Goal: Transaction & Acquisition: Purchase product/service

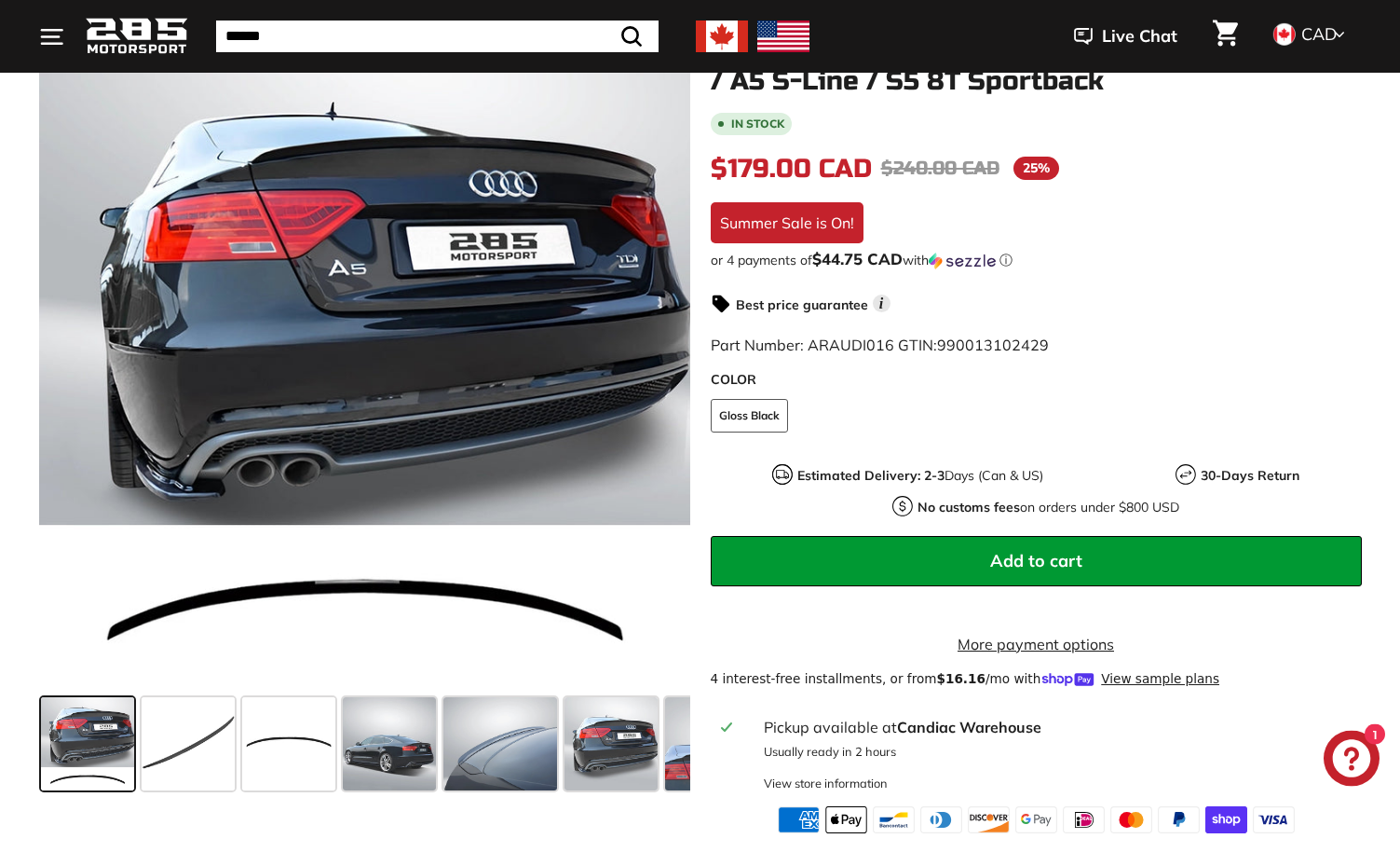
scroll to position [285, 0]
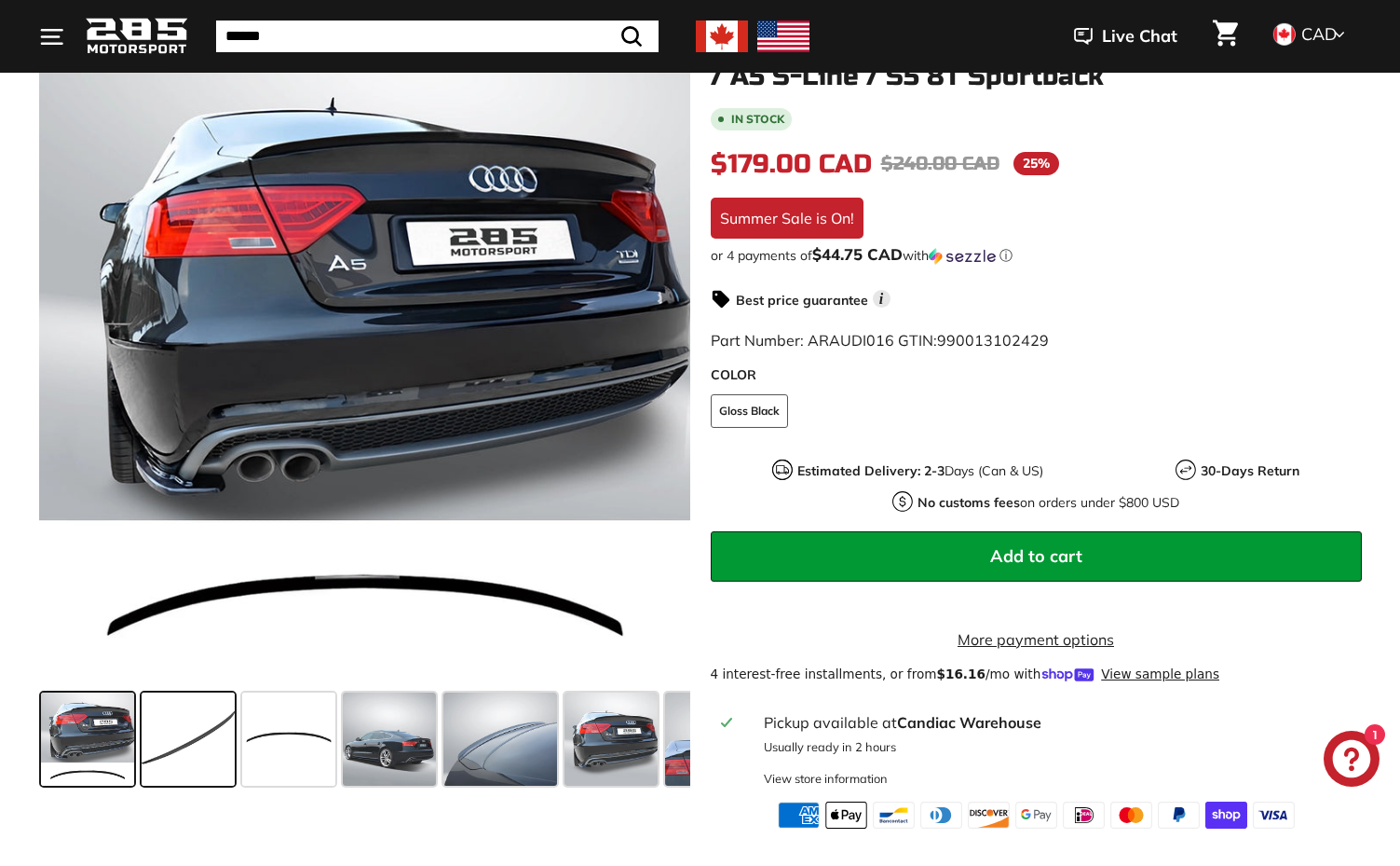
click at [216, 736] on span at bounding box center [189, 739] width 93 height 93
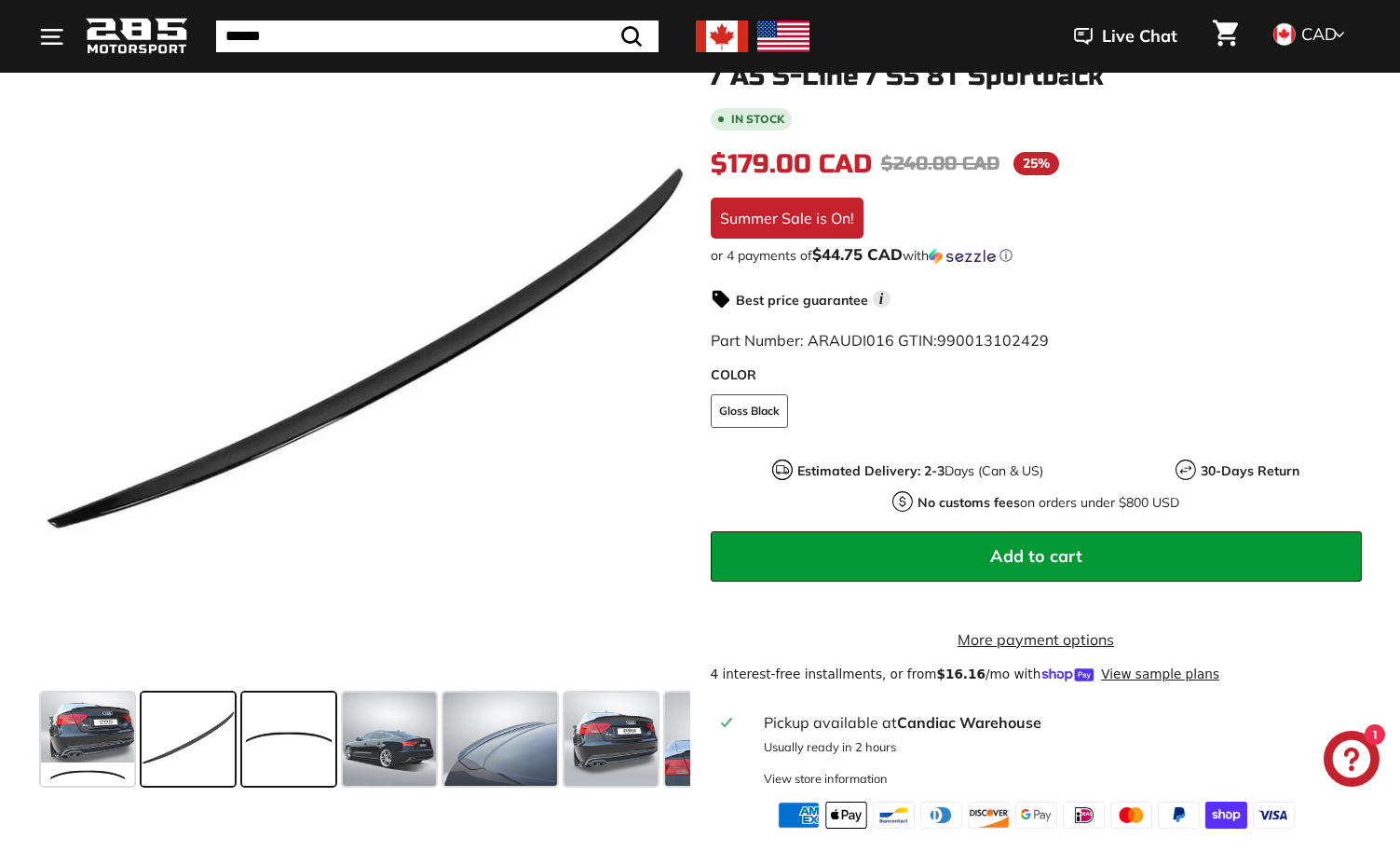
click at [298, 744] on span at bounding box center [289, 739] width 93 height 93
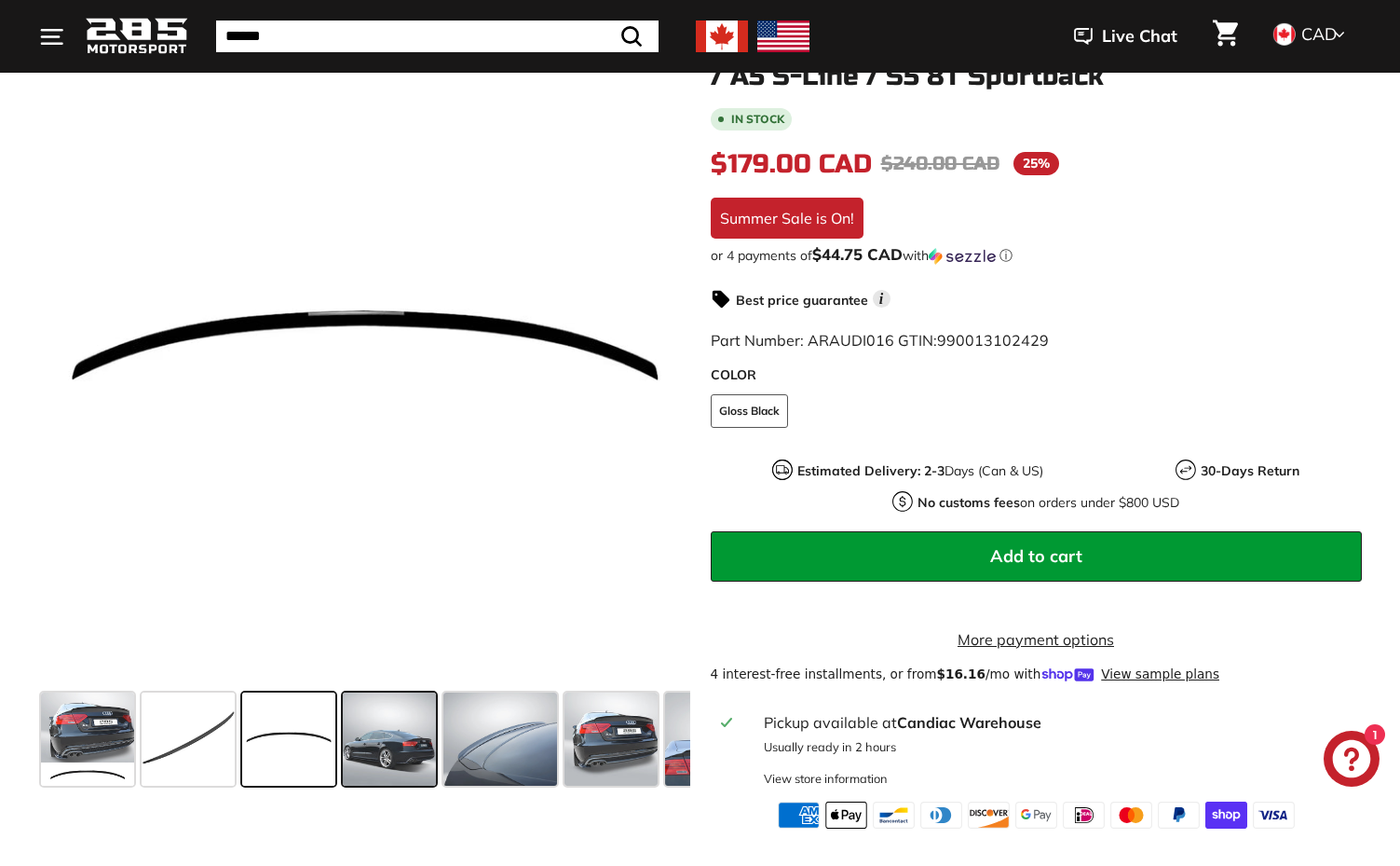
click at [404, 766] on span at bounding box center [389, 739] width 93 height 93
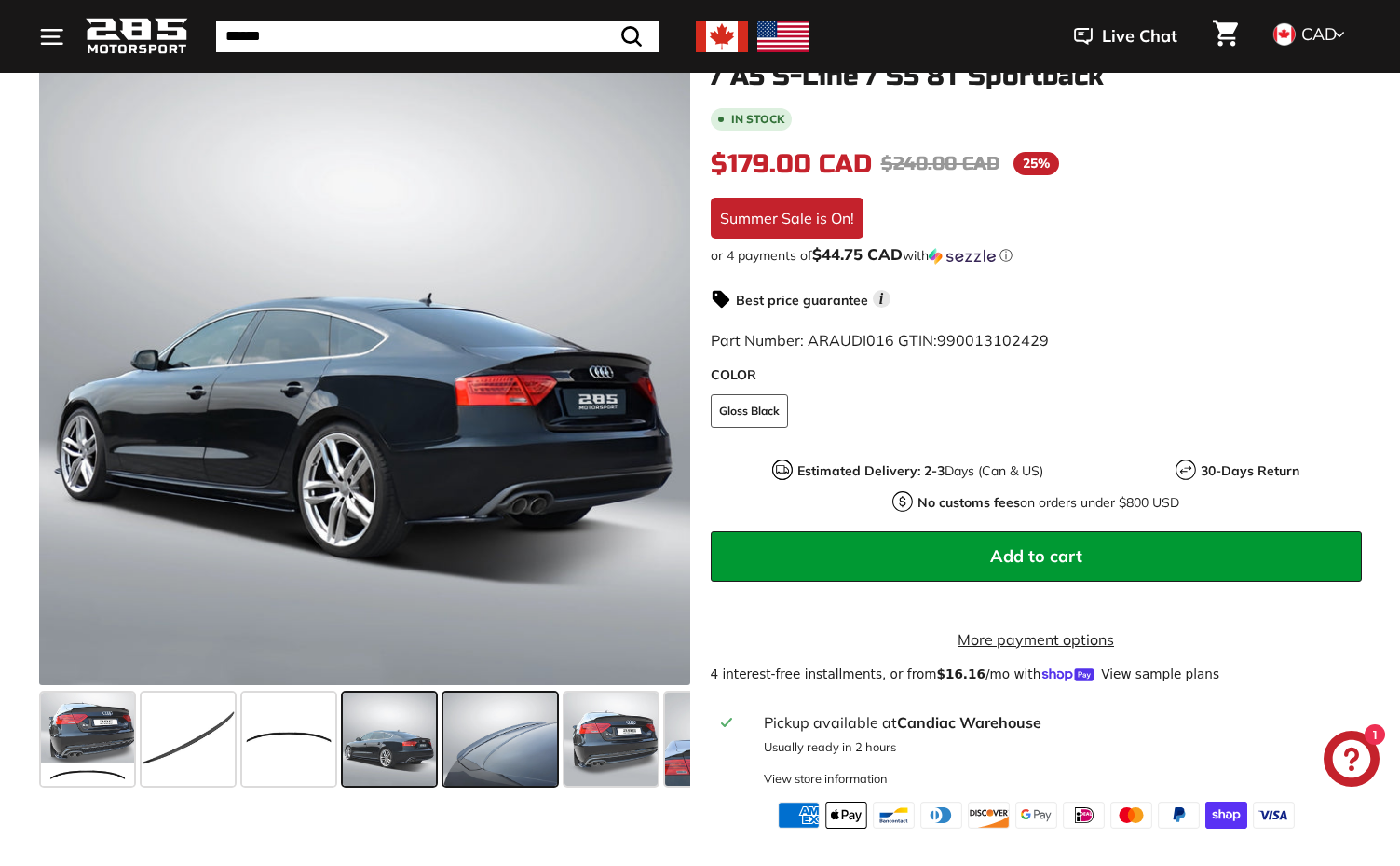
click at [471, 763] on span at bounding box center [500, 739] width 114 height 93
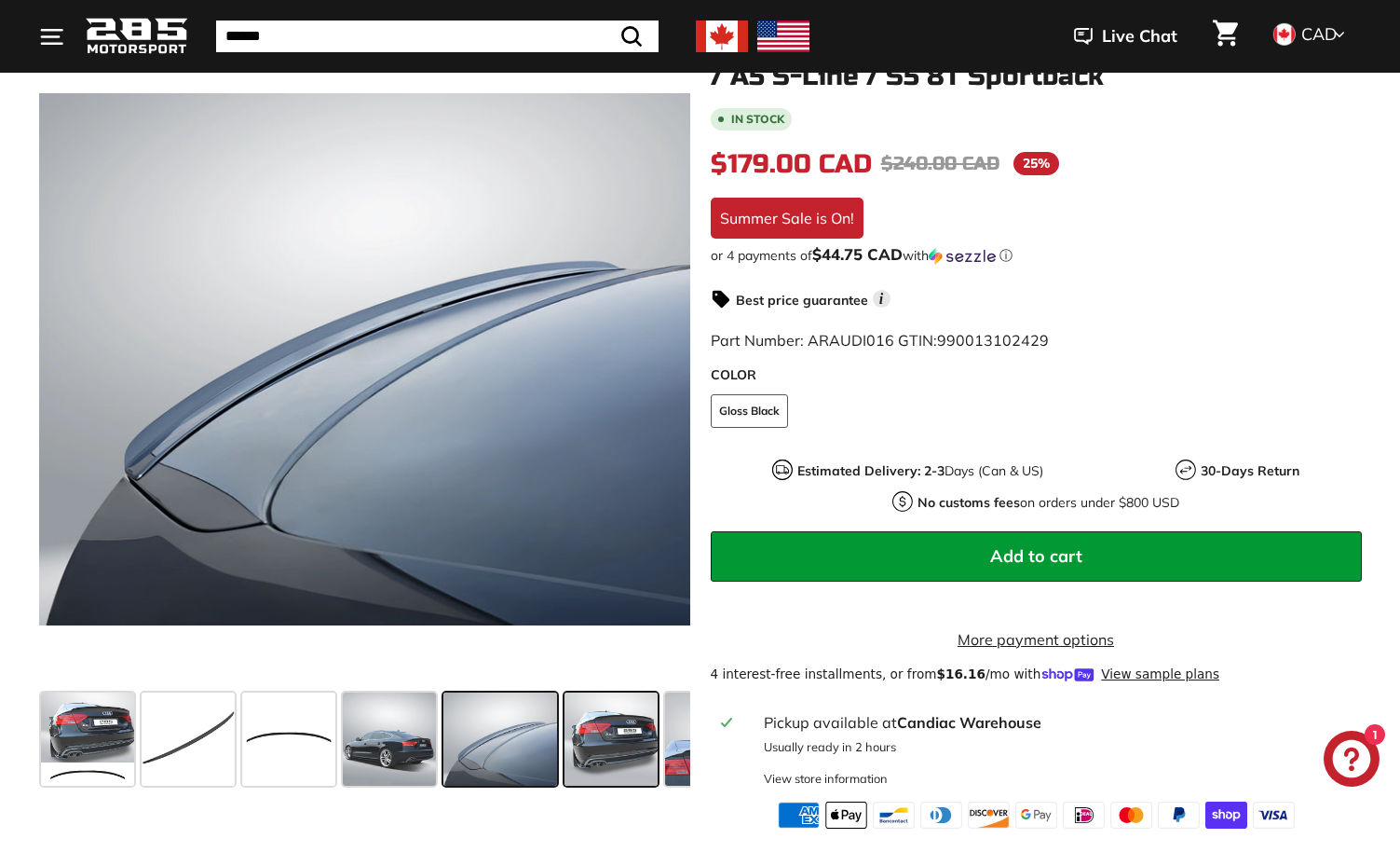
click at [607, 747] on span at bounding box center [611, 739] width 93 height 93
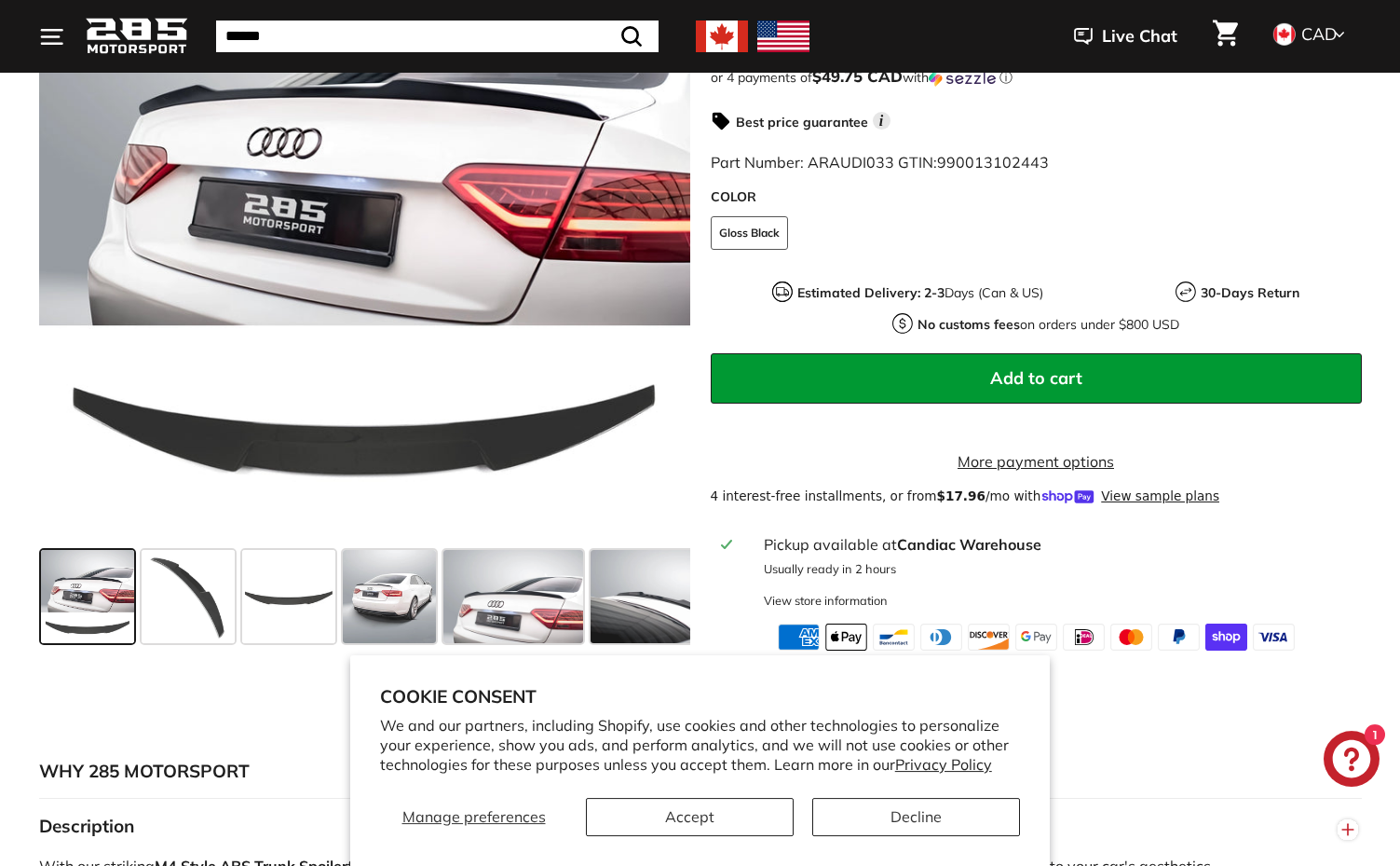
scroll to position [475, 0]
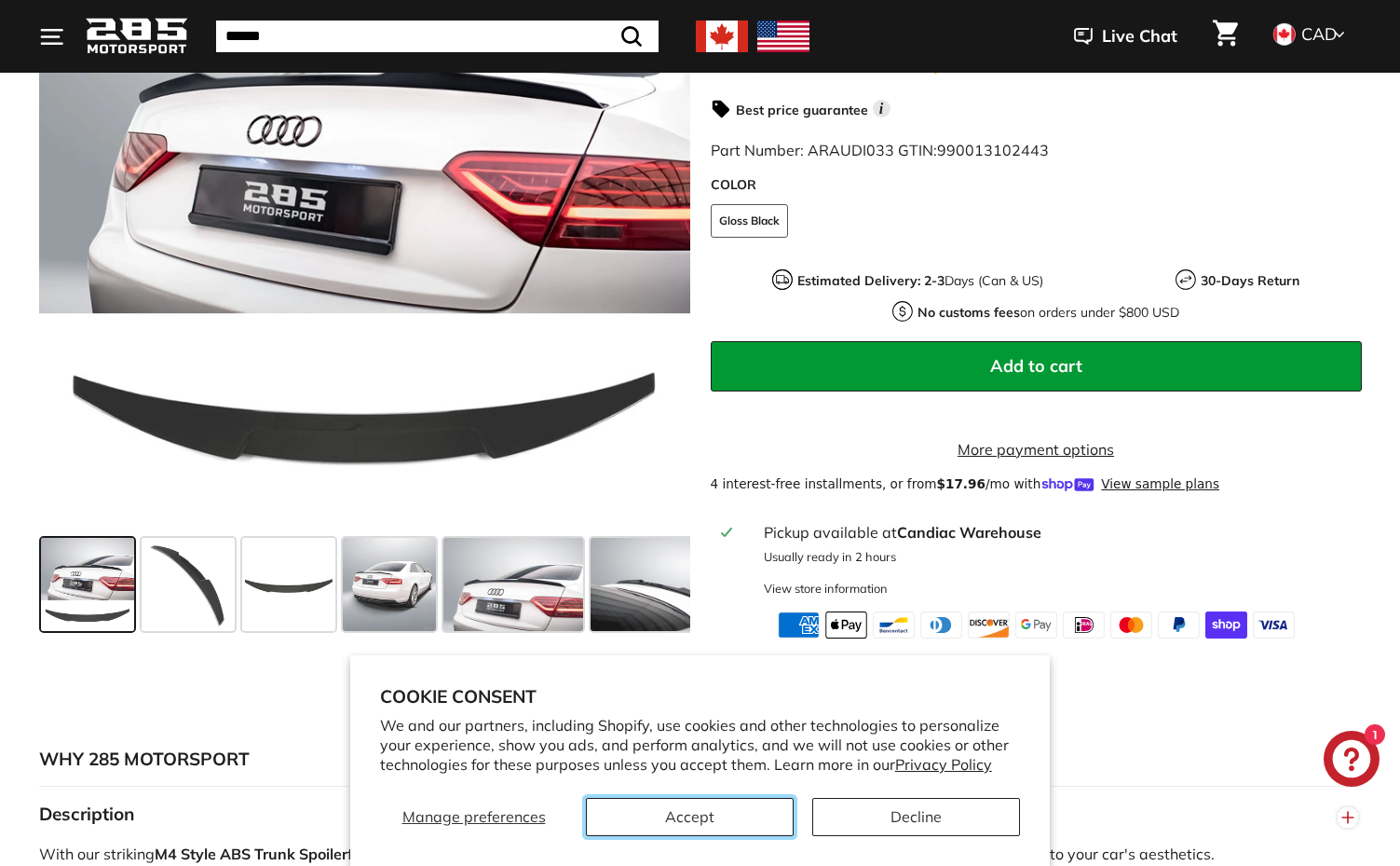
click at [684, 812] on button "Accept" at bounding box center [690, 816] width 208 height 38
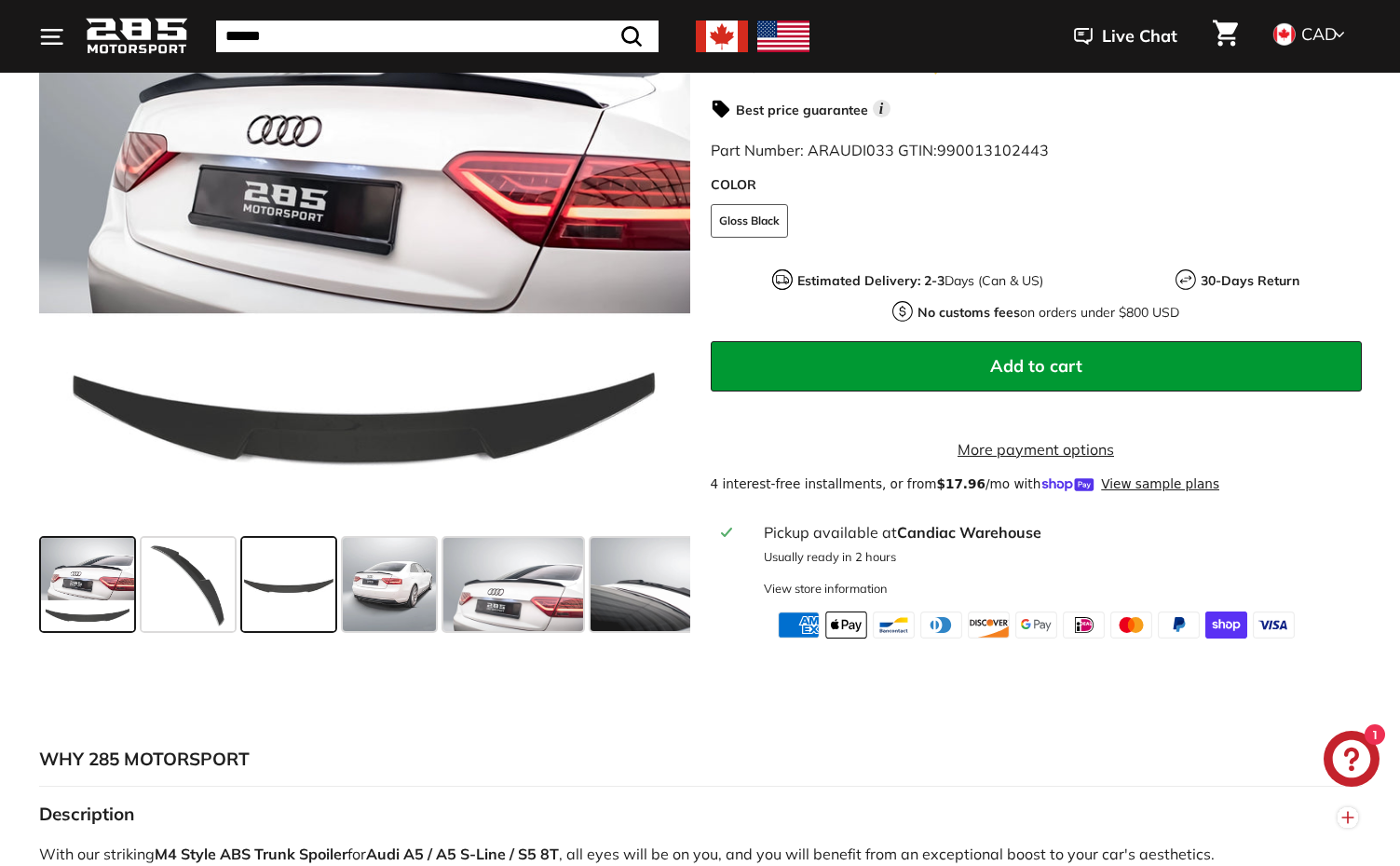
click at [283, 604] on span at bounding box center [289, 584] width 93 height 93
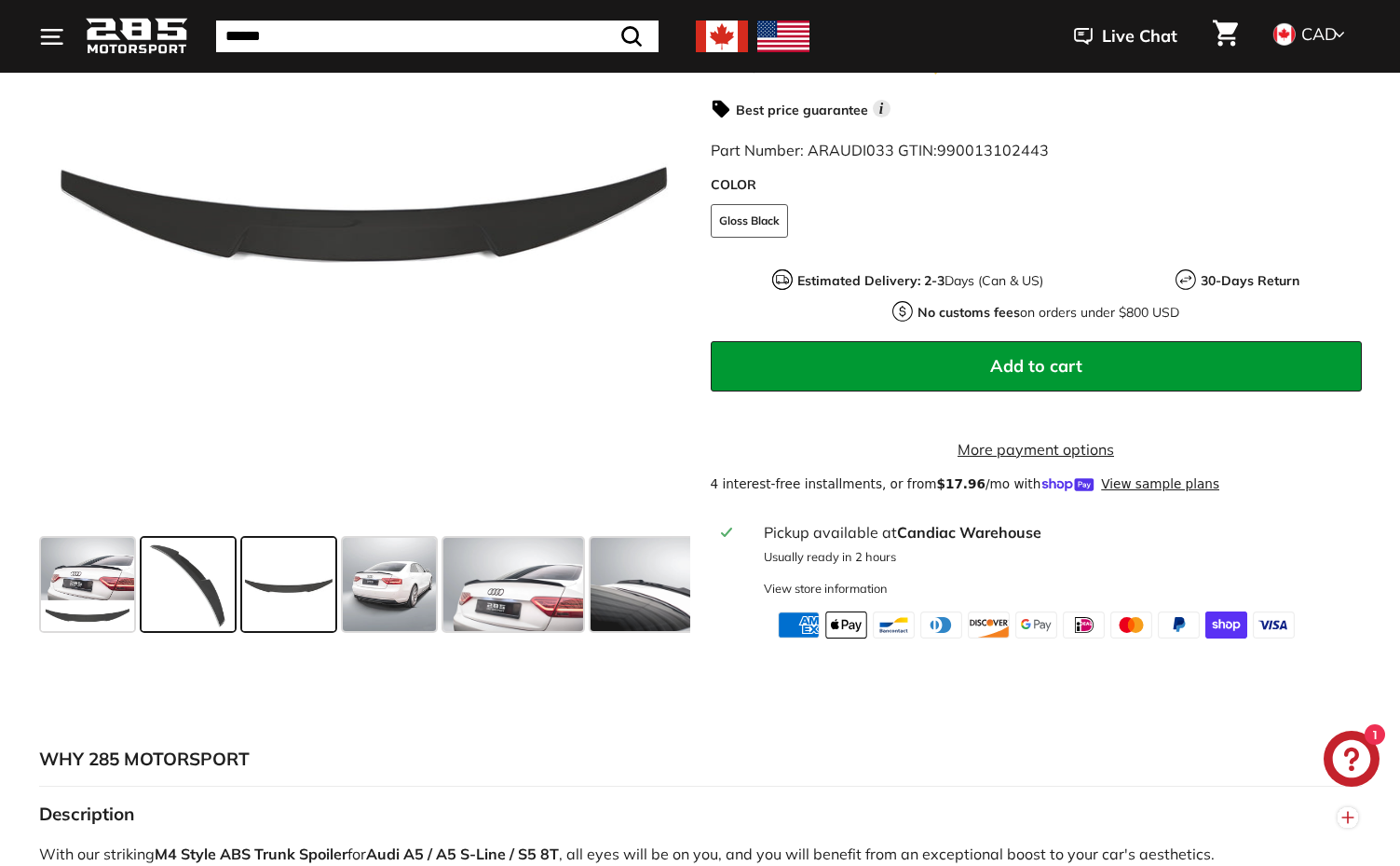
click at [183, 596] on span at bounding box center [189, 584] width 93 height 93
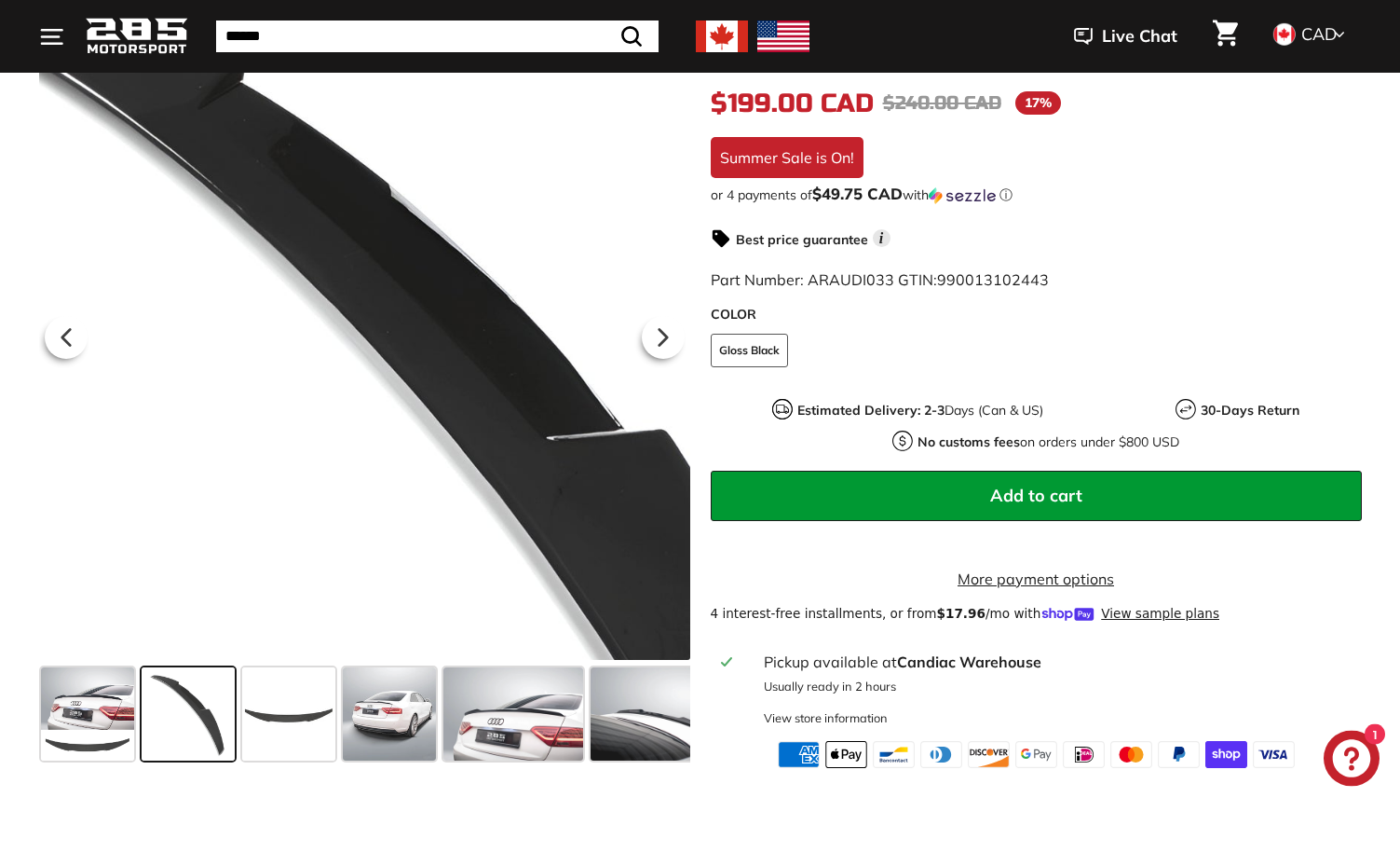
scroll to position [190, 0]
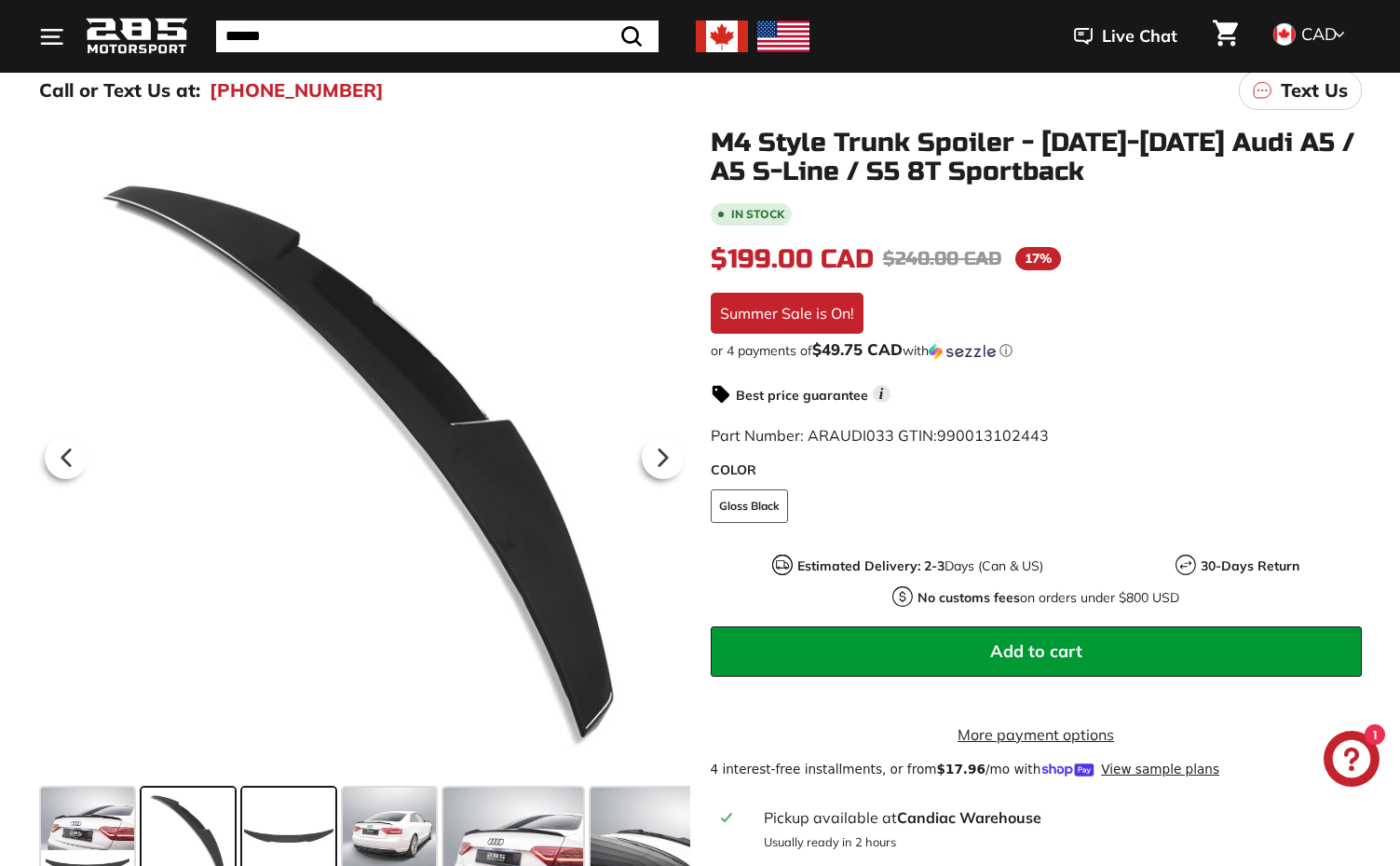
click at [282, 856] on span at bounding box center [289, 834] width 93 height 93
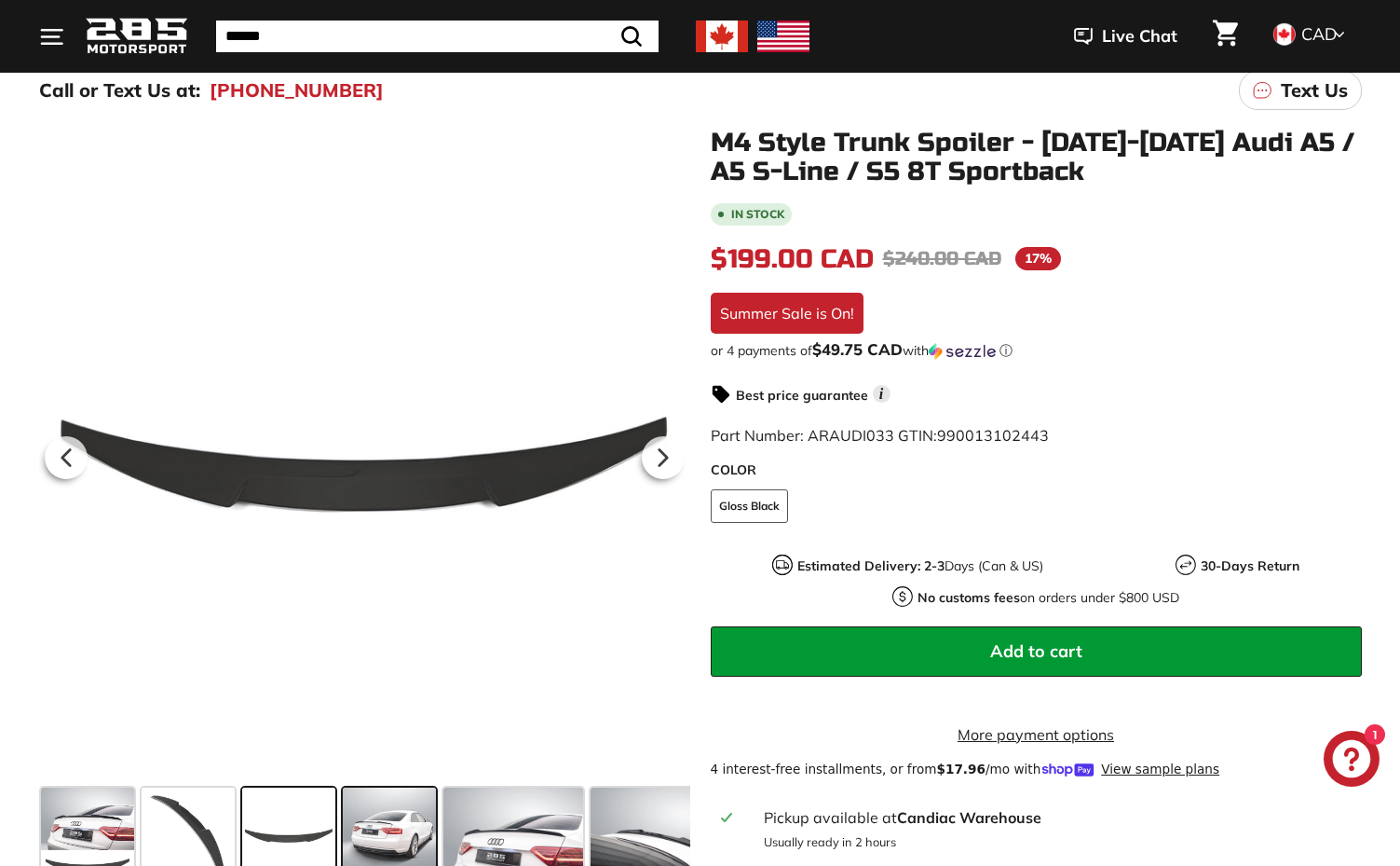
click at [368, 848] on span at bounding box center [389, 834] width 93 height 93
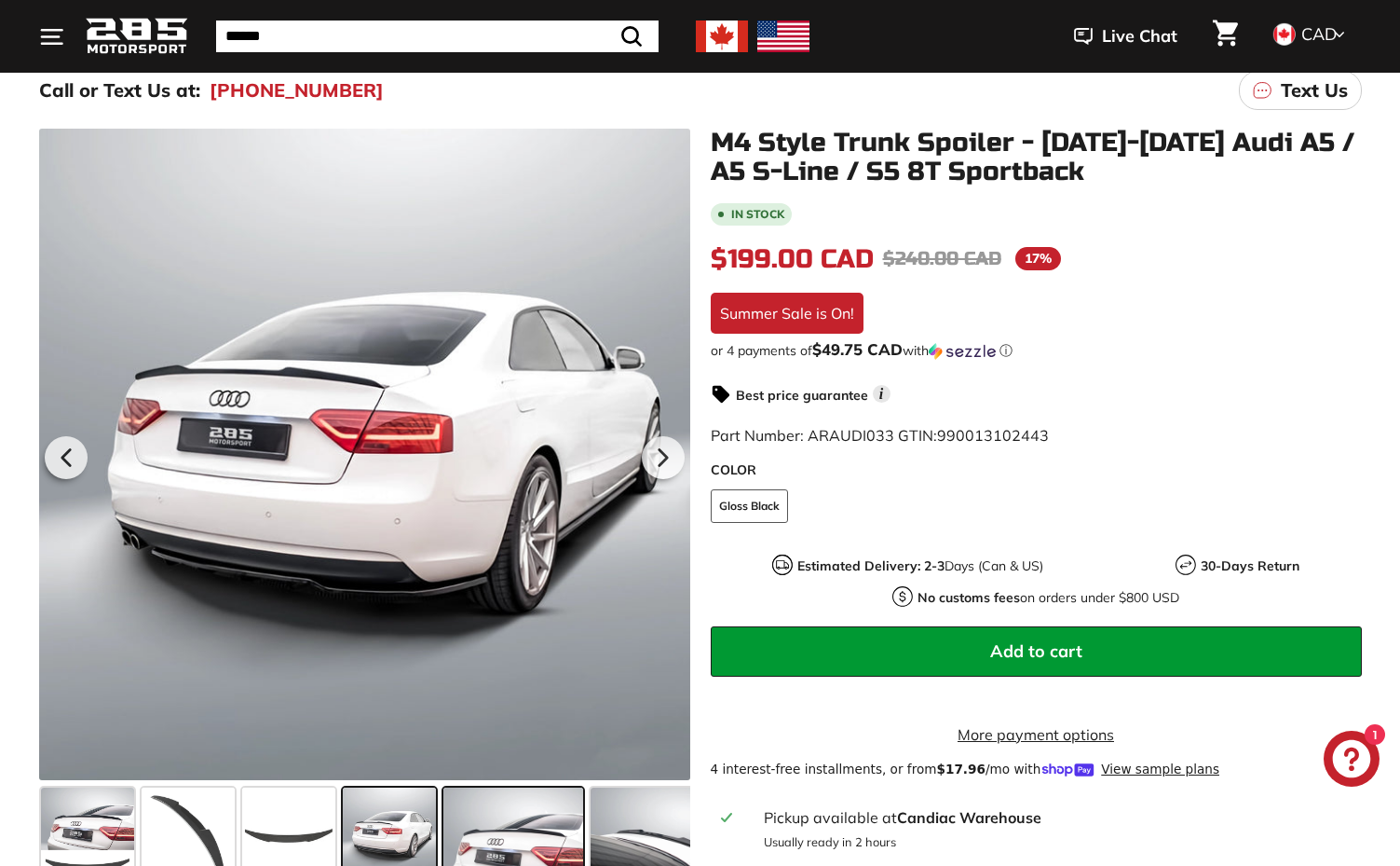
click at [510, 826] on span at bounding box center [514, 834] width 140 height 93
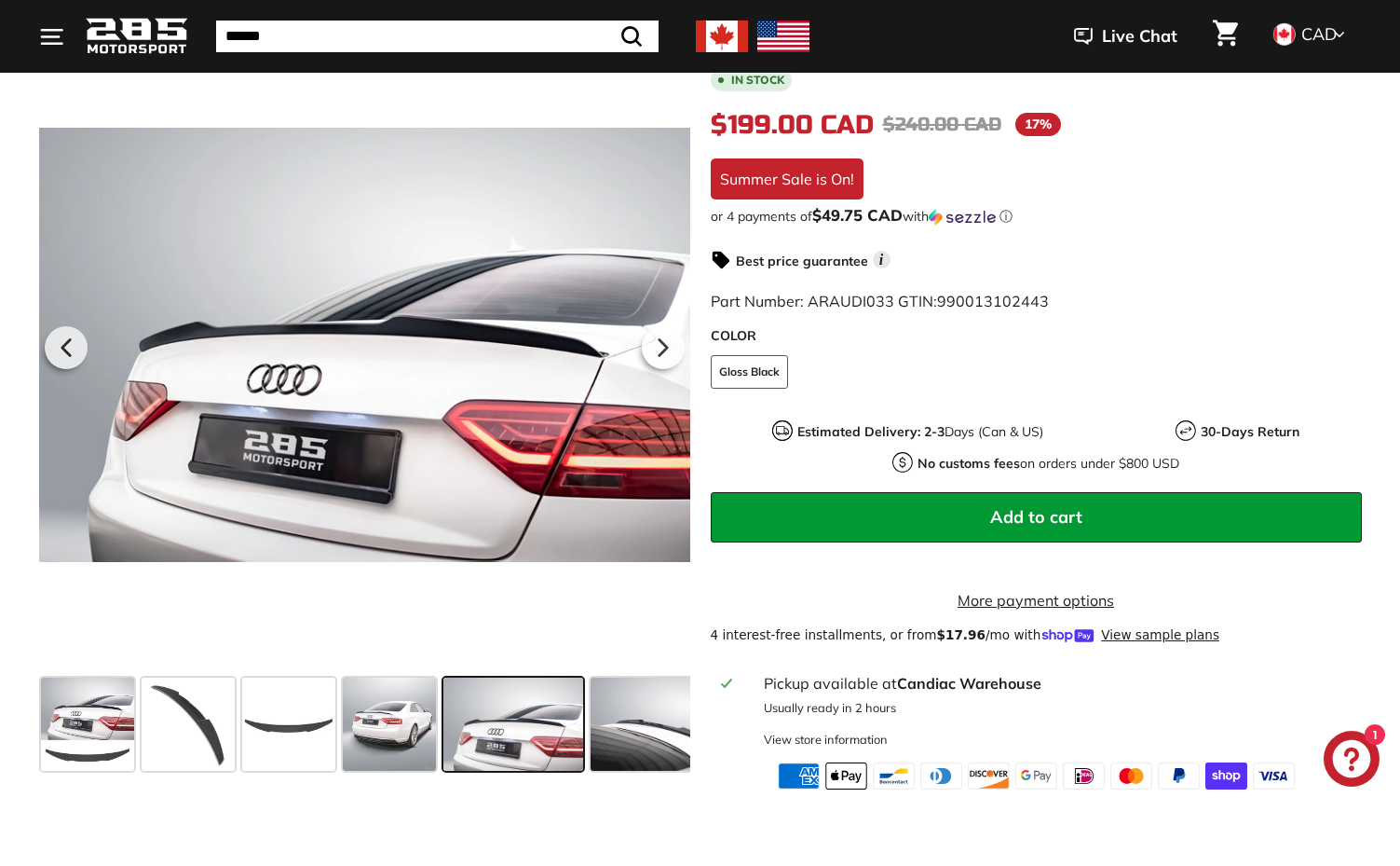
scroll to position [475, 0]
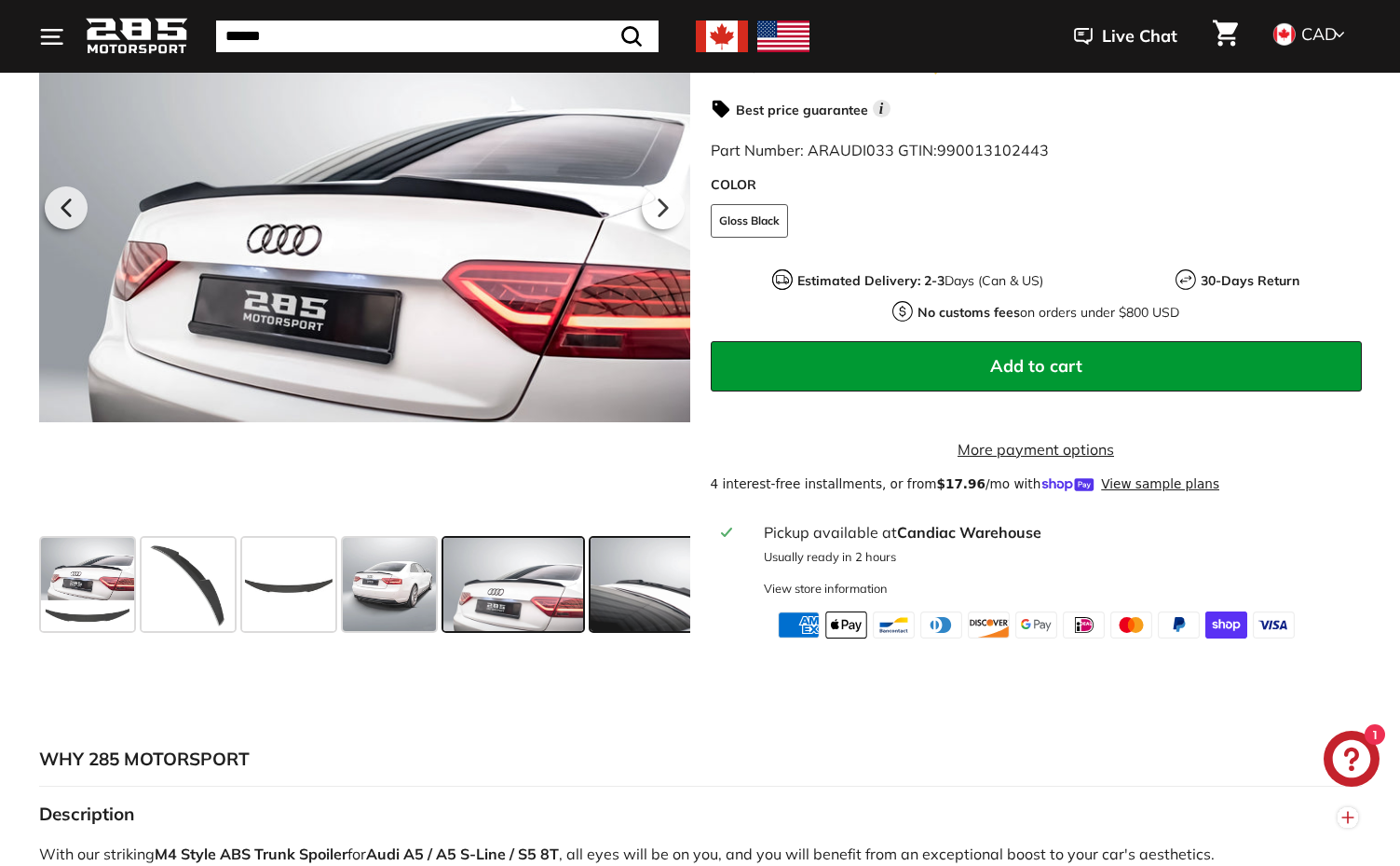
click at [640, 604] on span at bounding box center [661, 584] width 140 height 93
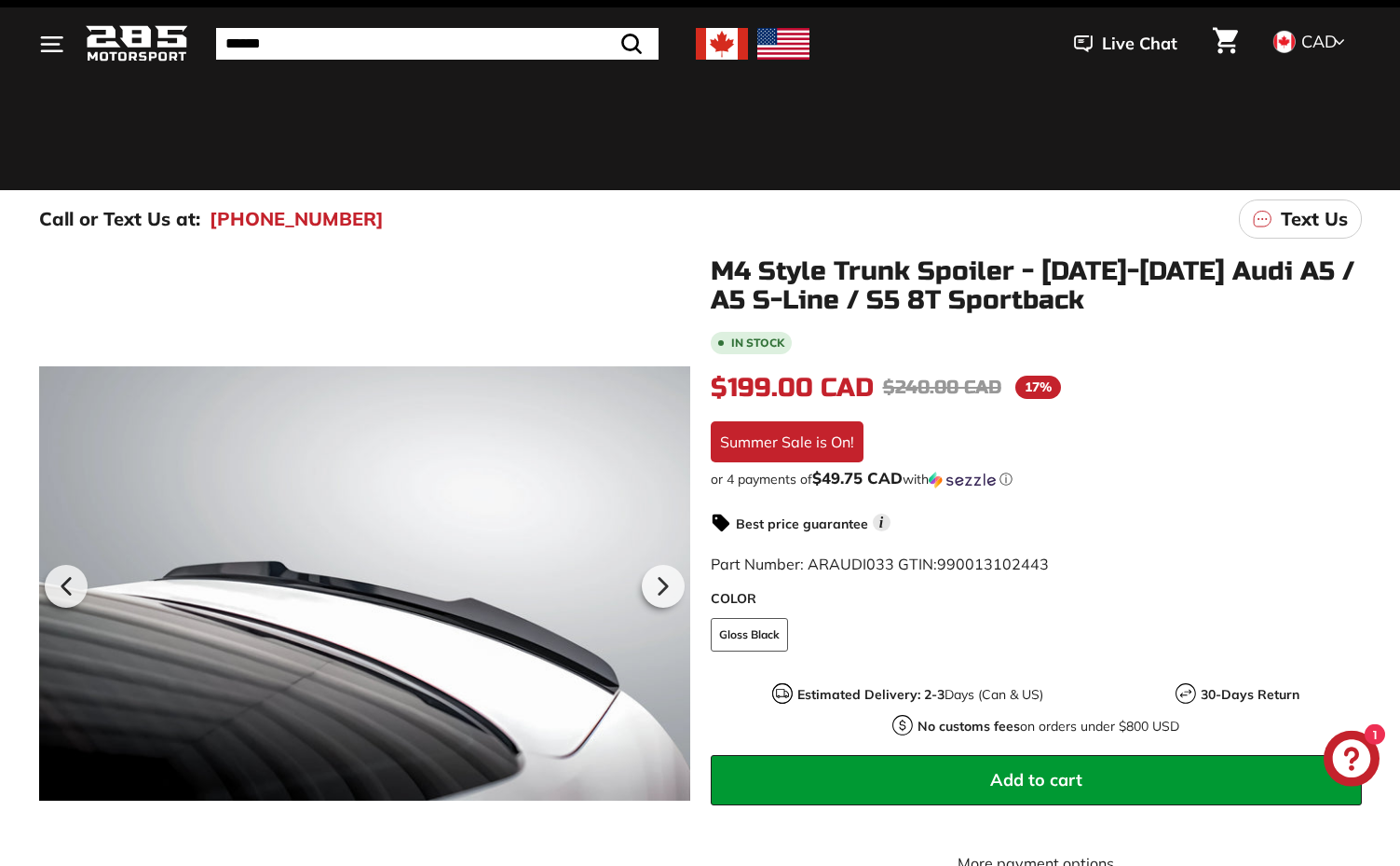
scroll to position [0, 0]
